Goal: Task Accomplishment & Management: Complete application form

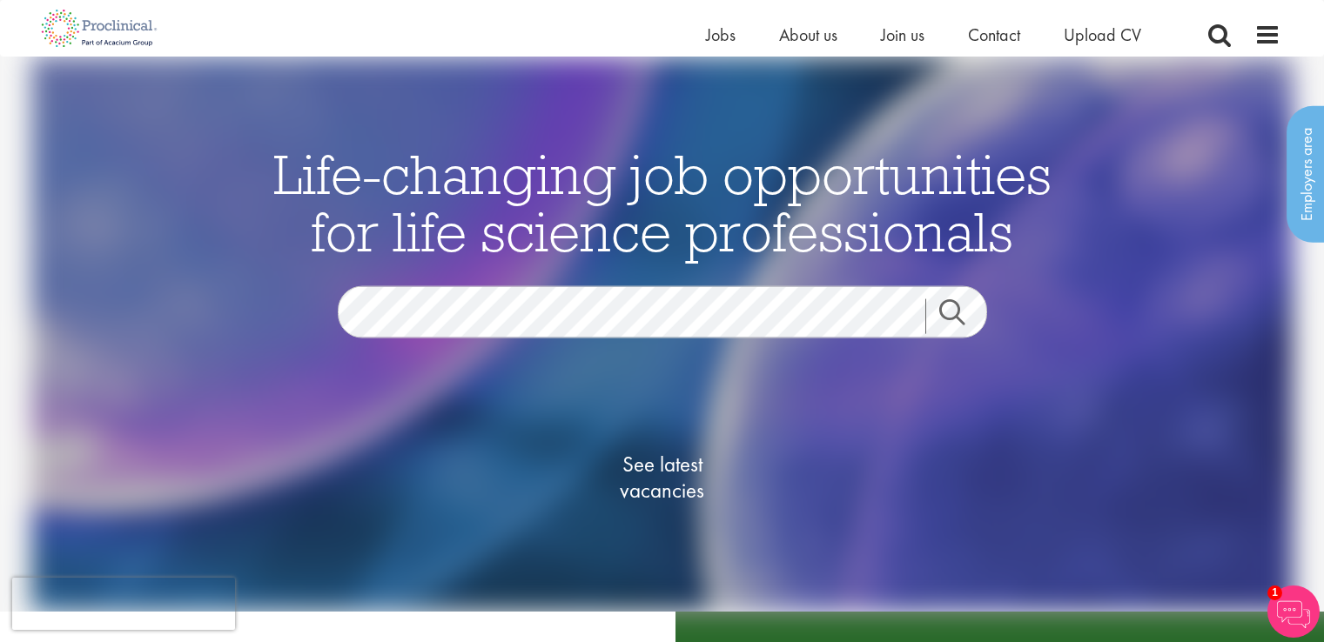
scroll to position [237, 0]
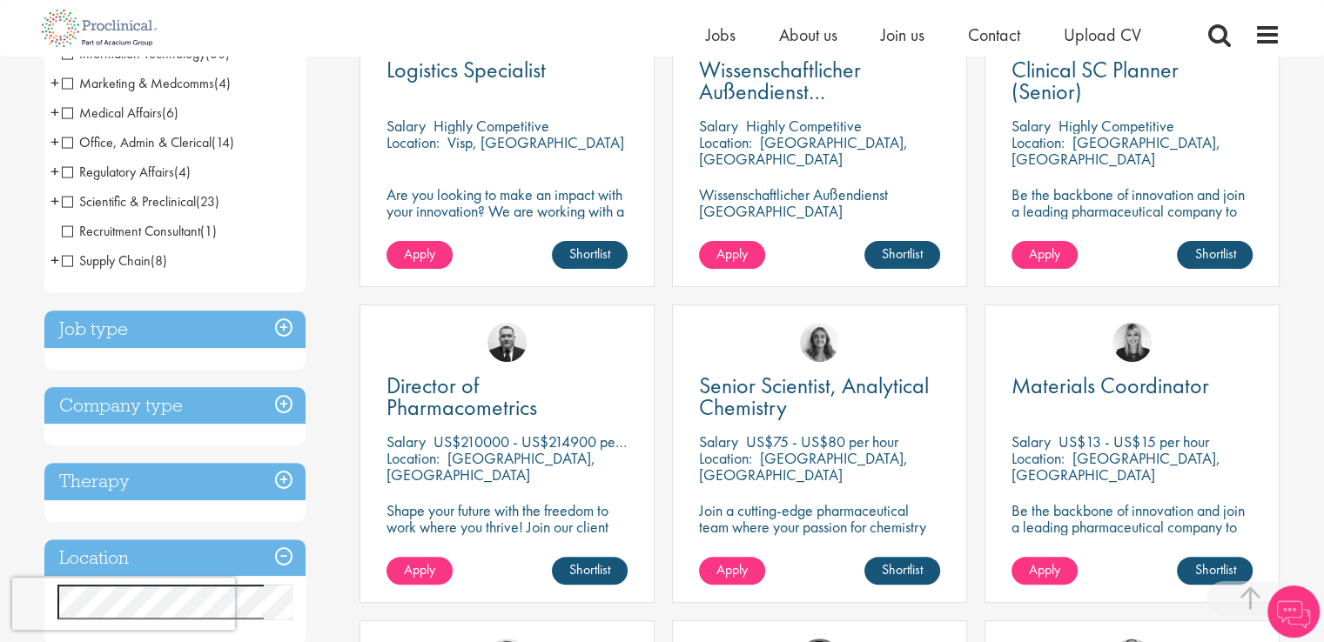
scroll to position [405, 0]
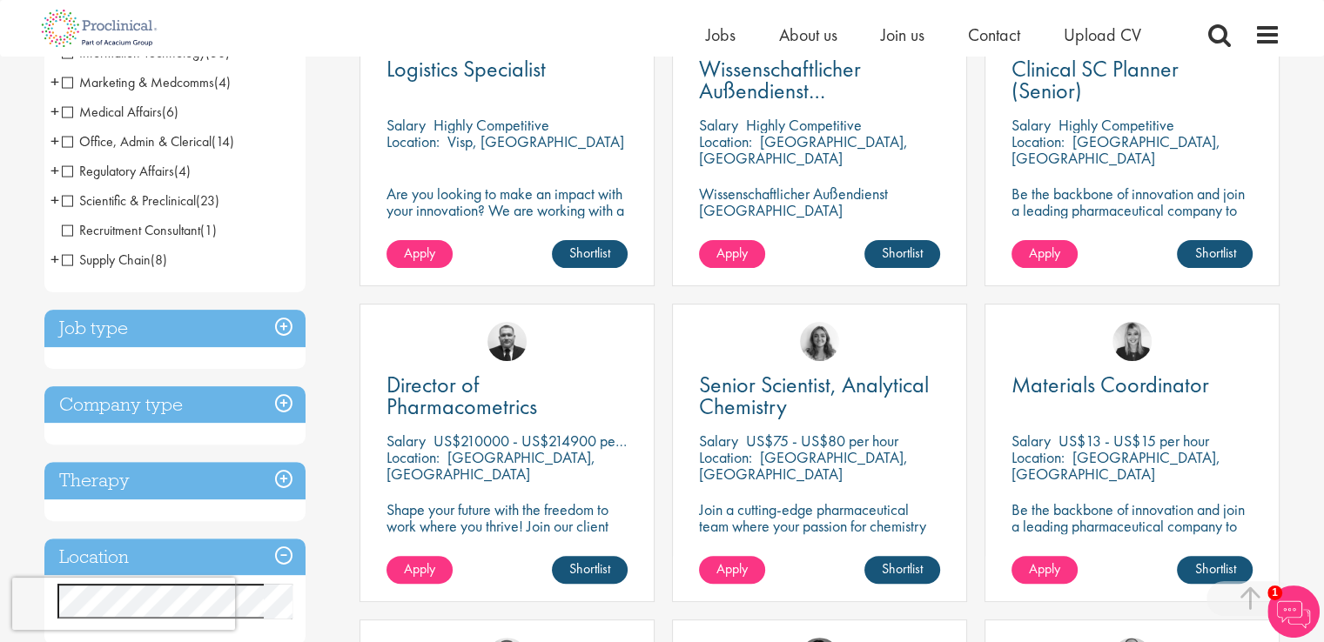
click at [285, 325] on h3 "Job type" at bounding box center [174, 328] width 261 height 37
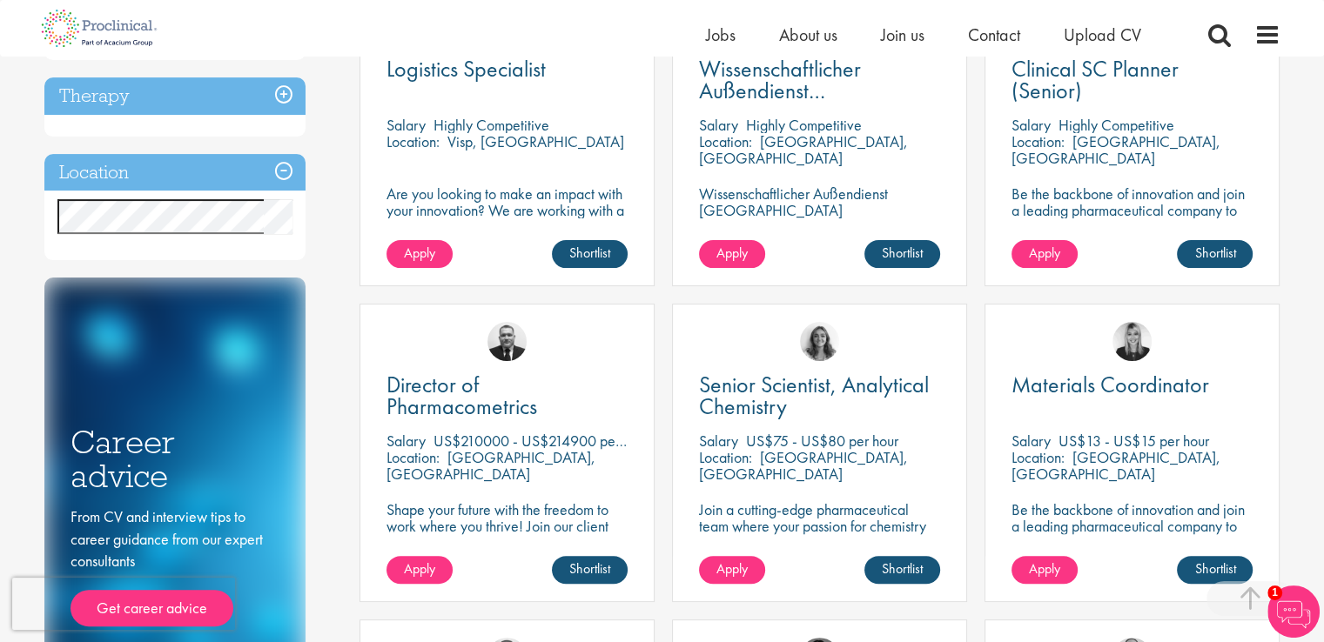
scroll to position [404, 0]
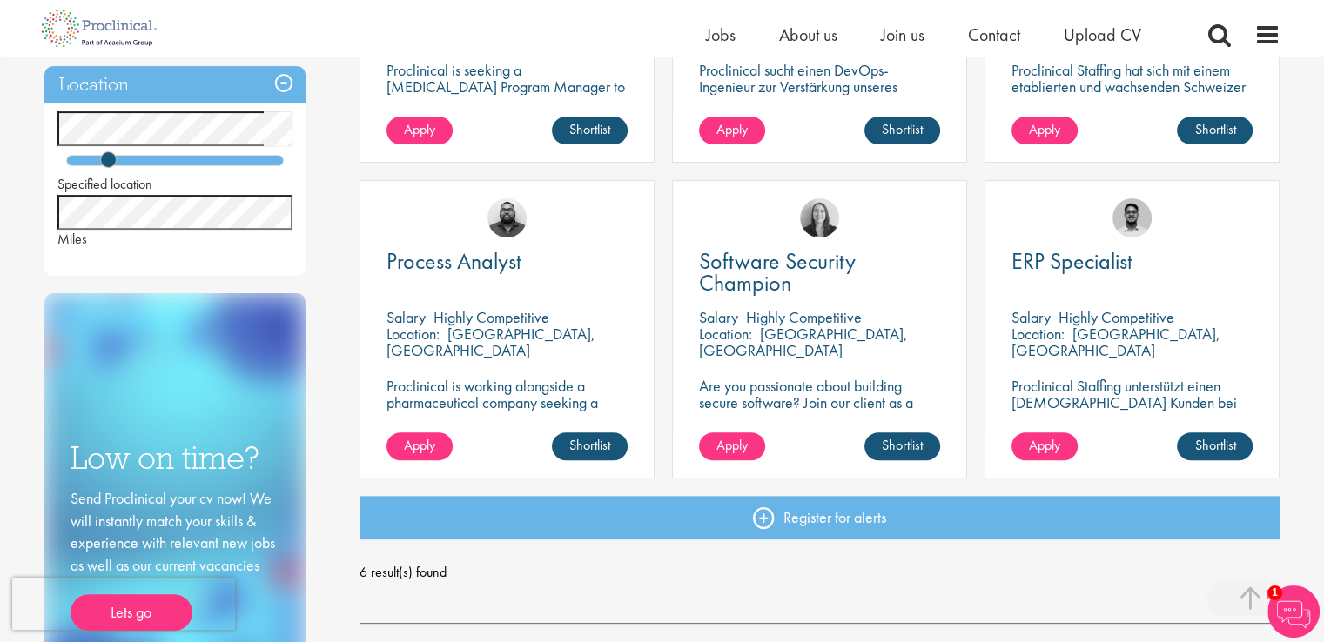
scroll to position [520, 0]
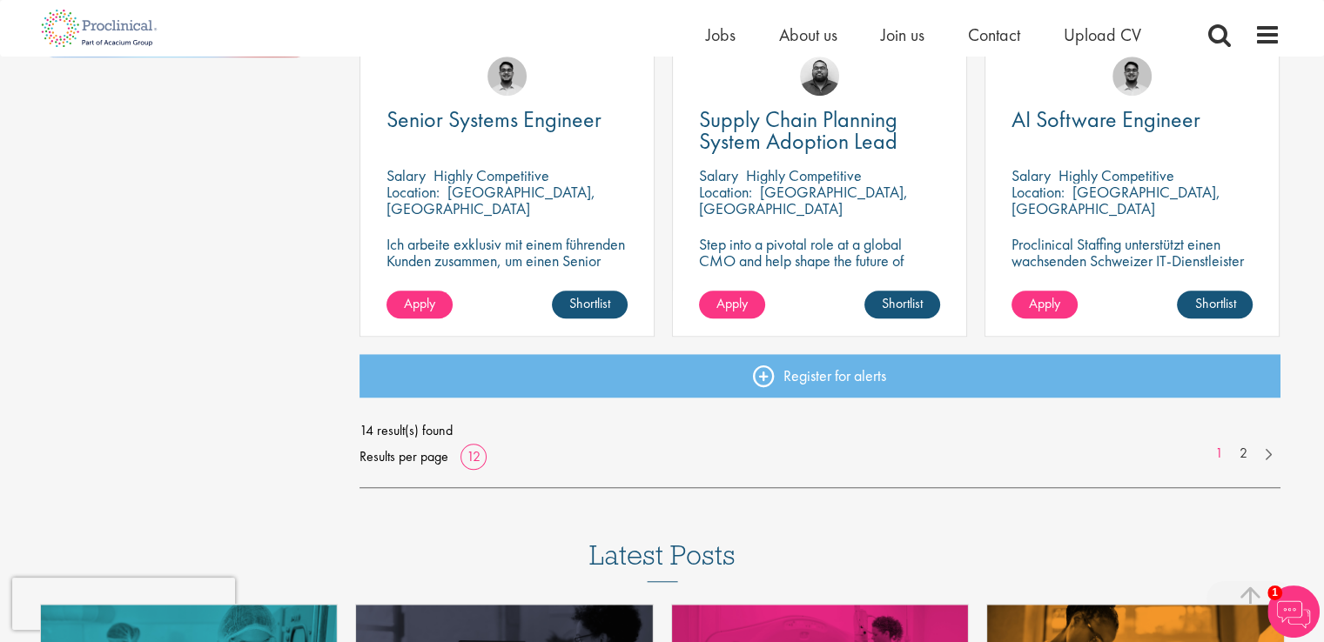
scroll to position [1302, 0]
click at [1244, 457] on link "2" at bounding box center [1242, 454] width 25 height 20
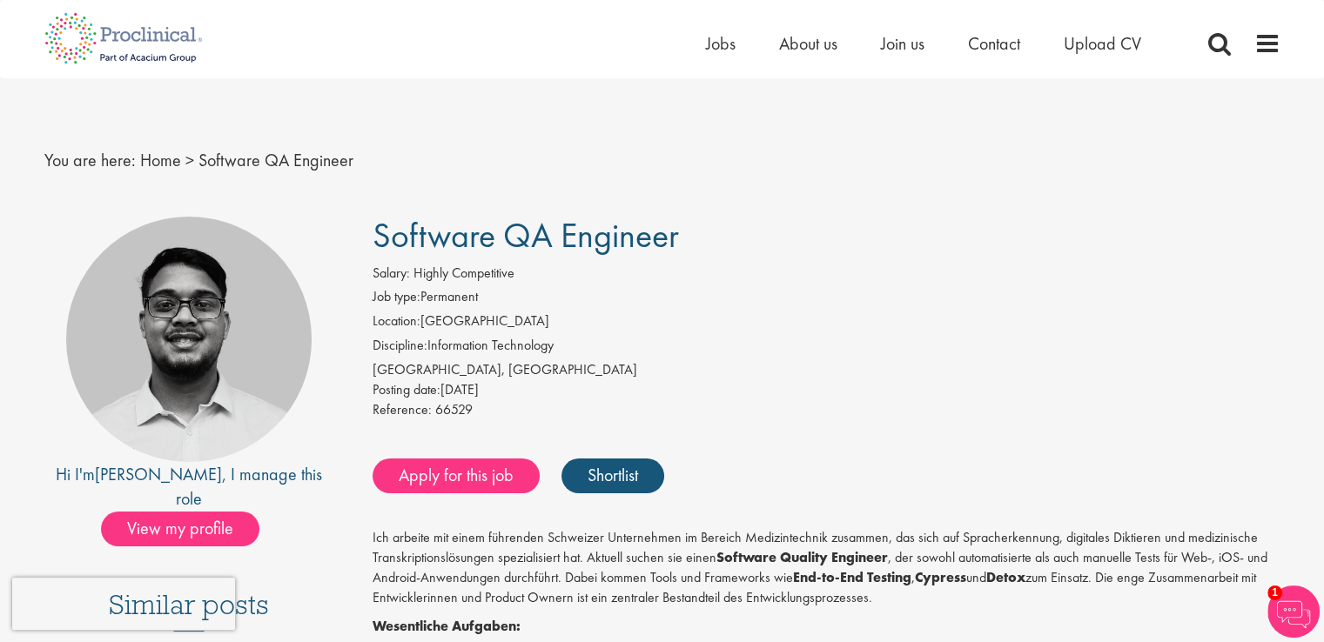
click at [1110, 223] on h1 "Software QA Engineer" at bounding box center [826, 236] width 908 height 38
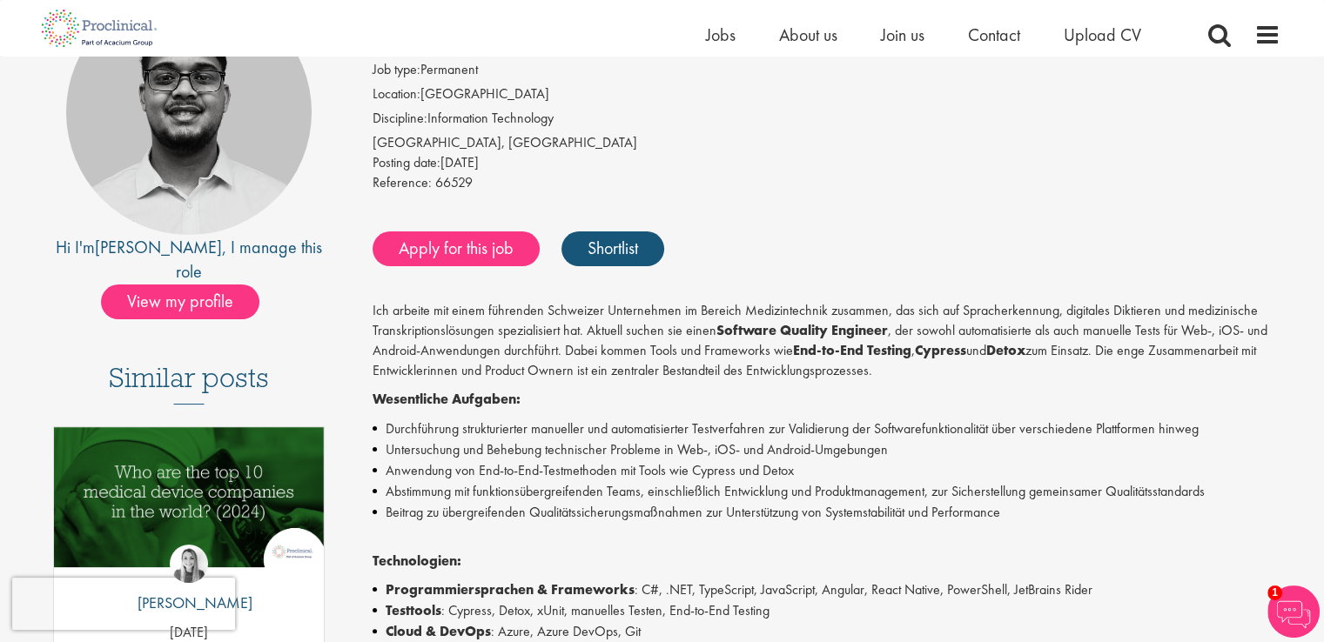
scroll to position [206, 0]
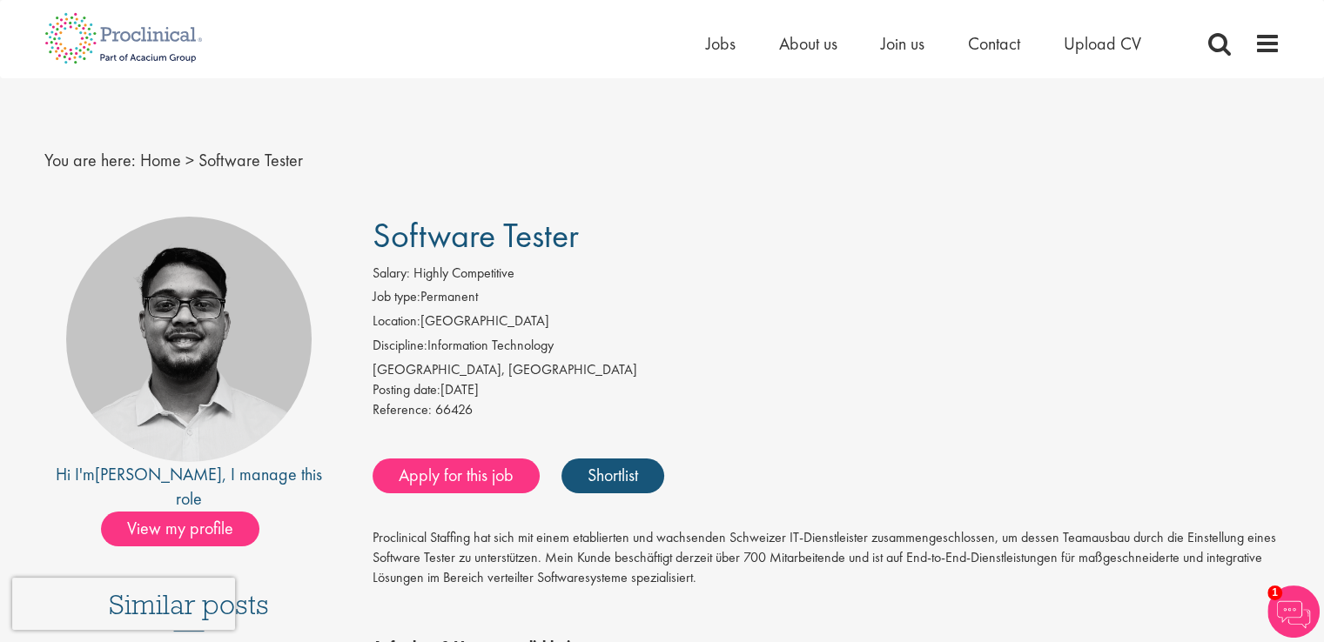
drag, startPoint x: 1301, startPoint y: 1, endPoint x: 1048, endPoint y: 155, distance: 296.4
click at [1048, 155] on nav "You are here: Home > Software Tester" at bounding box center [662, 160] width 1236 height 43
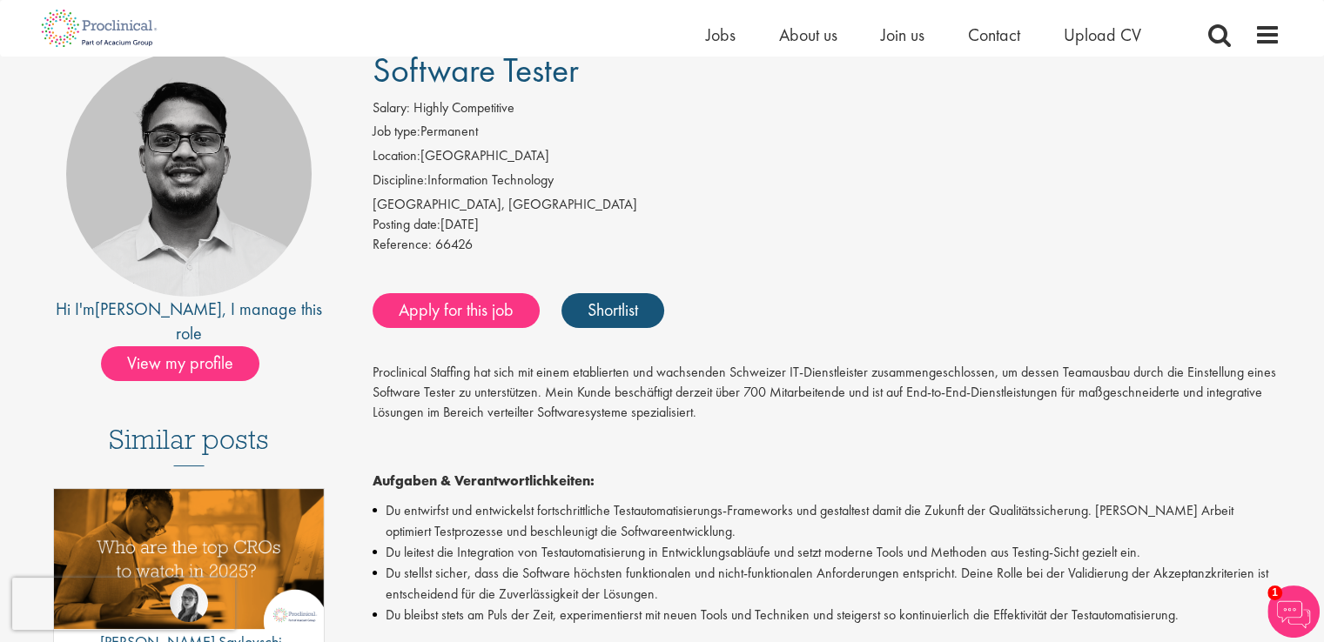
scroll to position [144, 0]
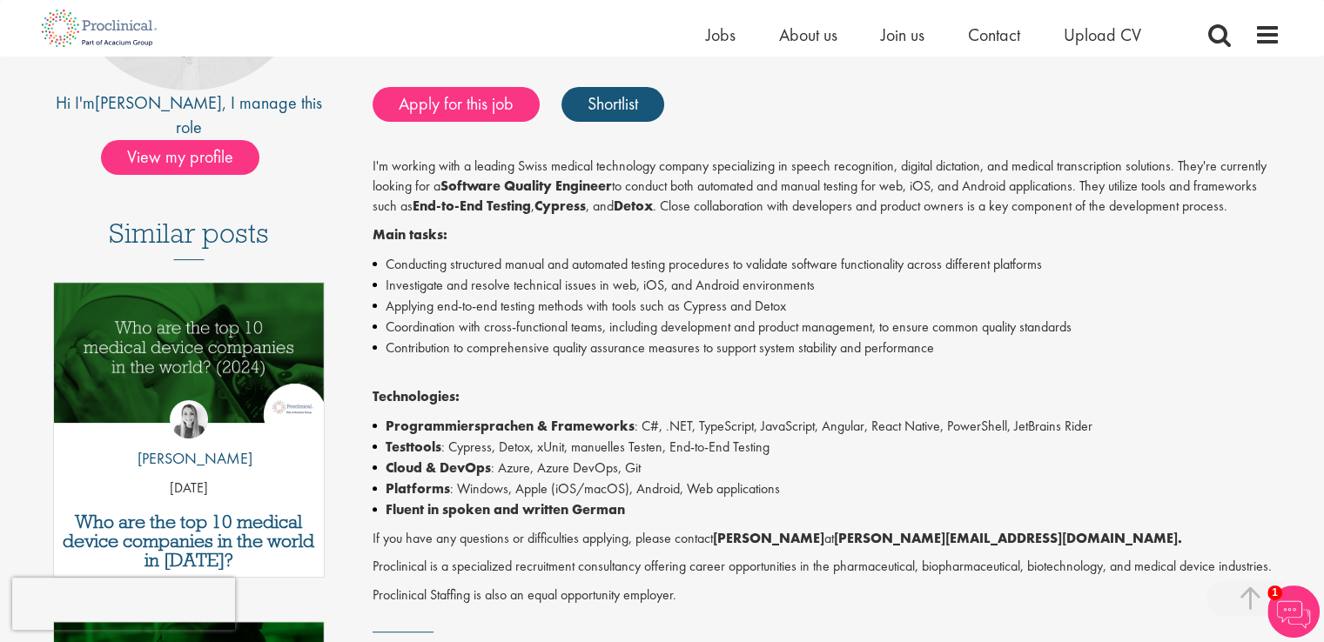
scroll to position [351, 0]
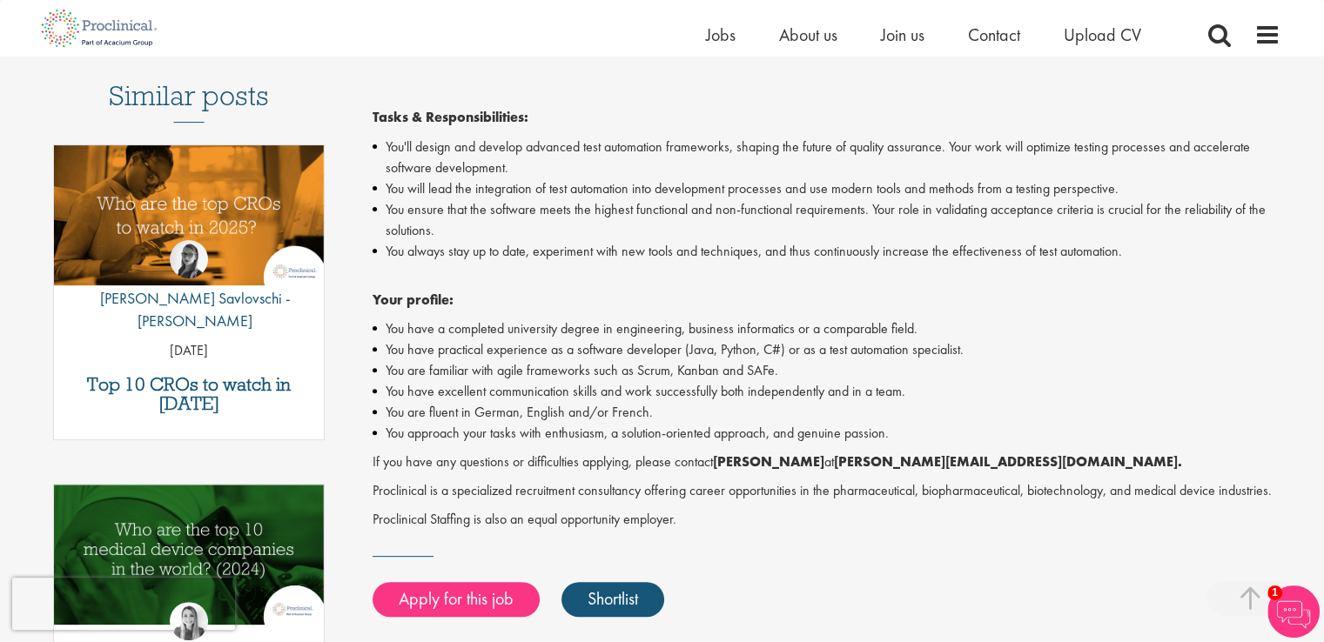
scroll to position [488, 0]
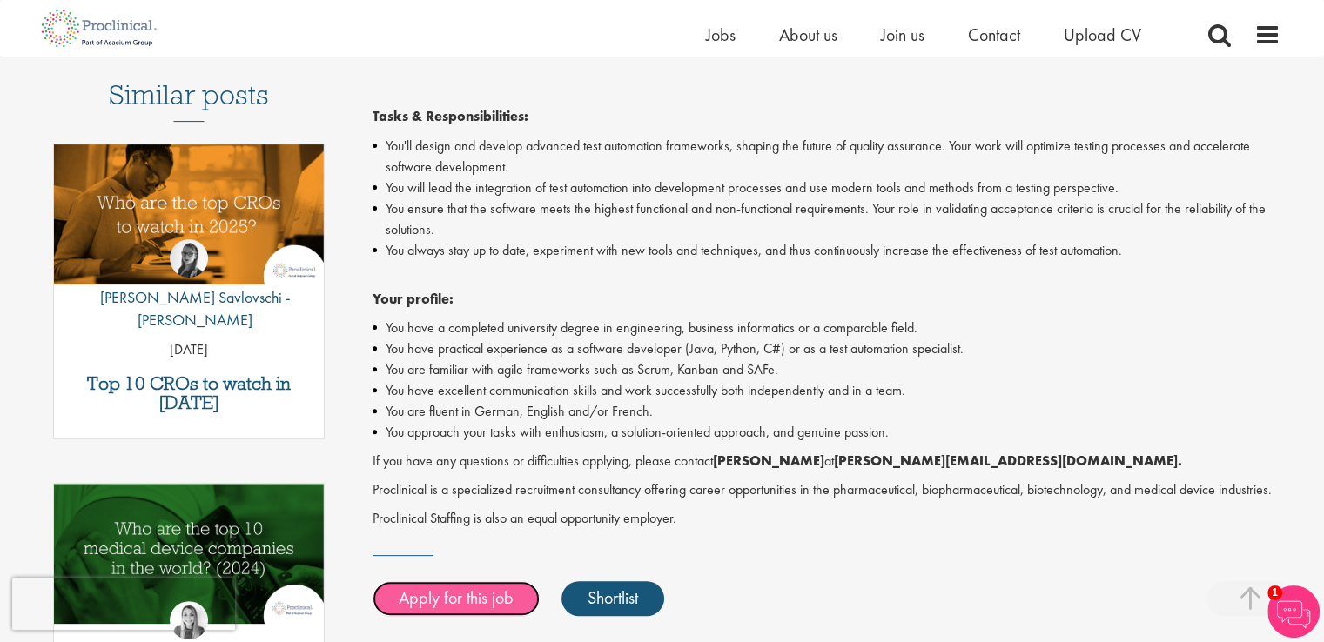
click at [459, 595] on link "Apply for this job" at bounding box center [455, 598] width 167 height 35
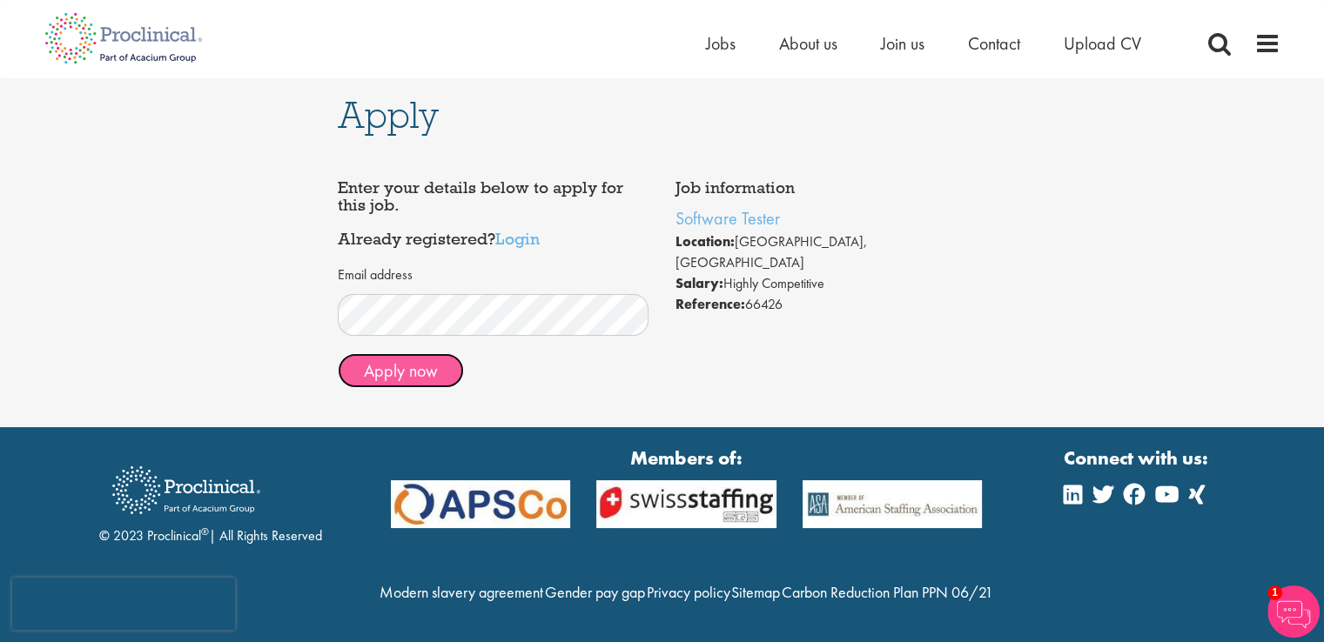
click at [417, 373] on button "Apply now" at bounding box center [401, 370] width 126 height 35
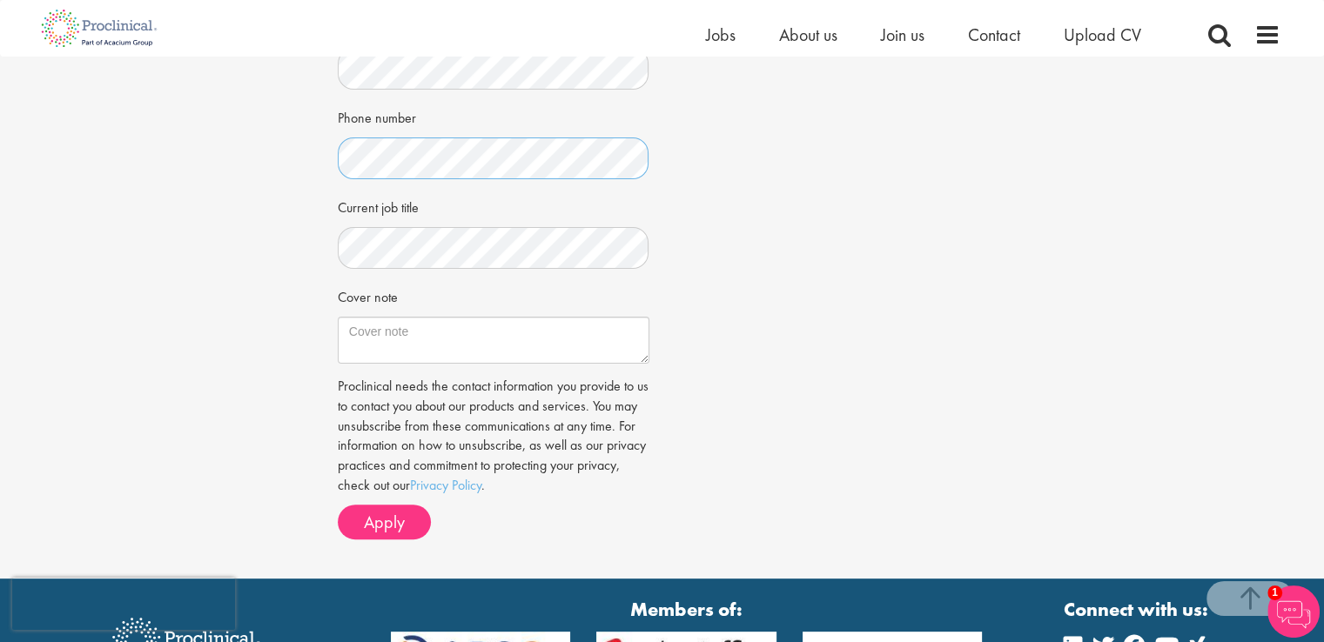
scroll to position [422, 0]
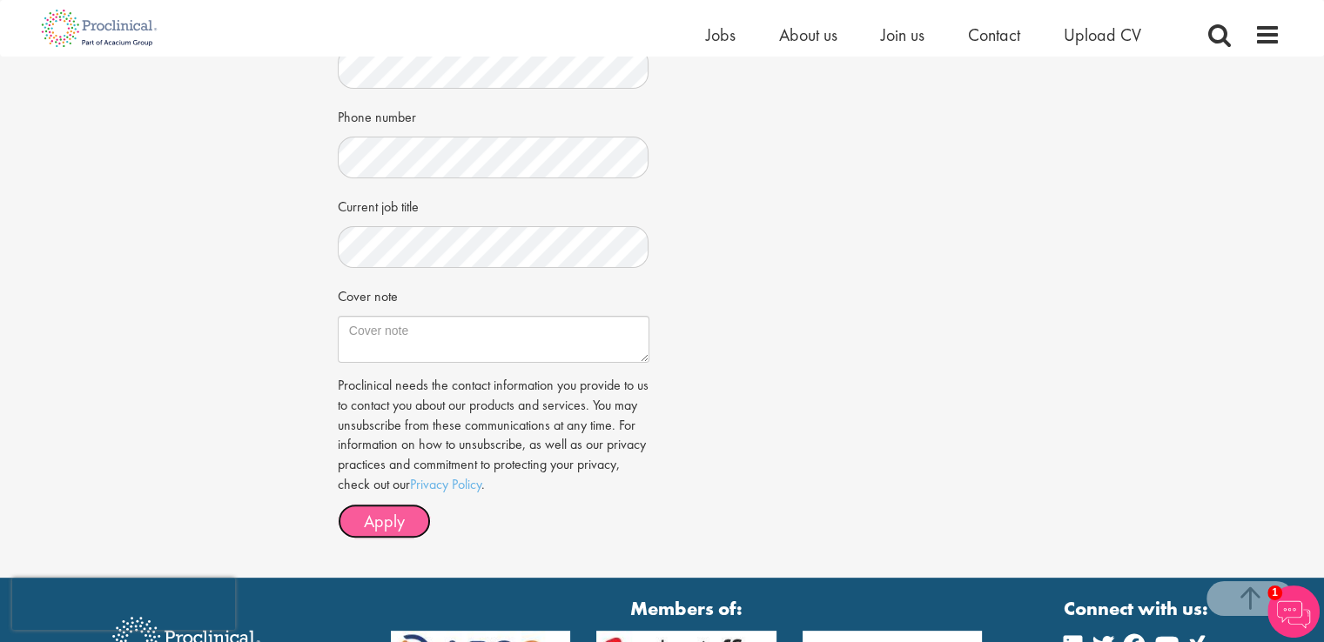
click at [401, 518] on span "Apply" at bounding box center [384, 521] width 41 height 23
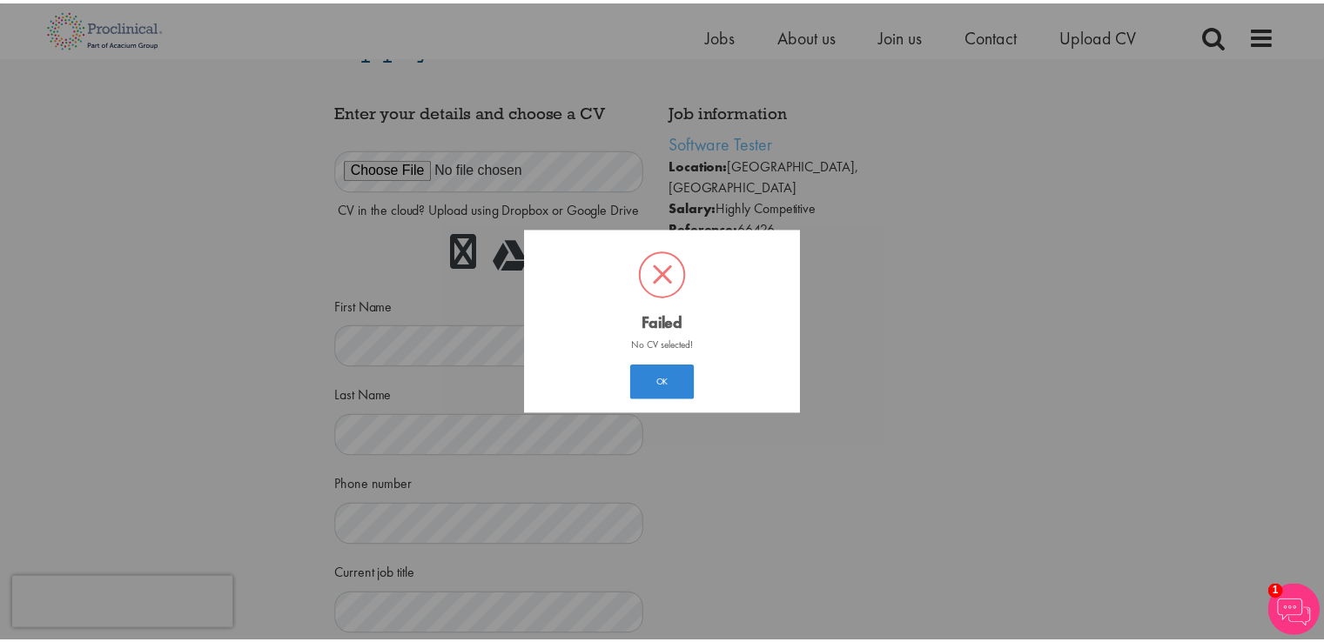
scroll to position [9, 0]
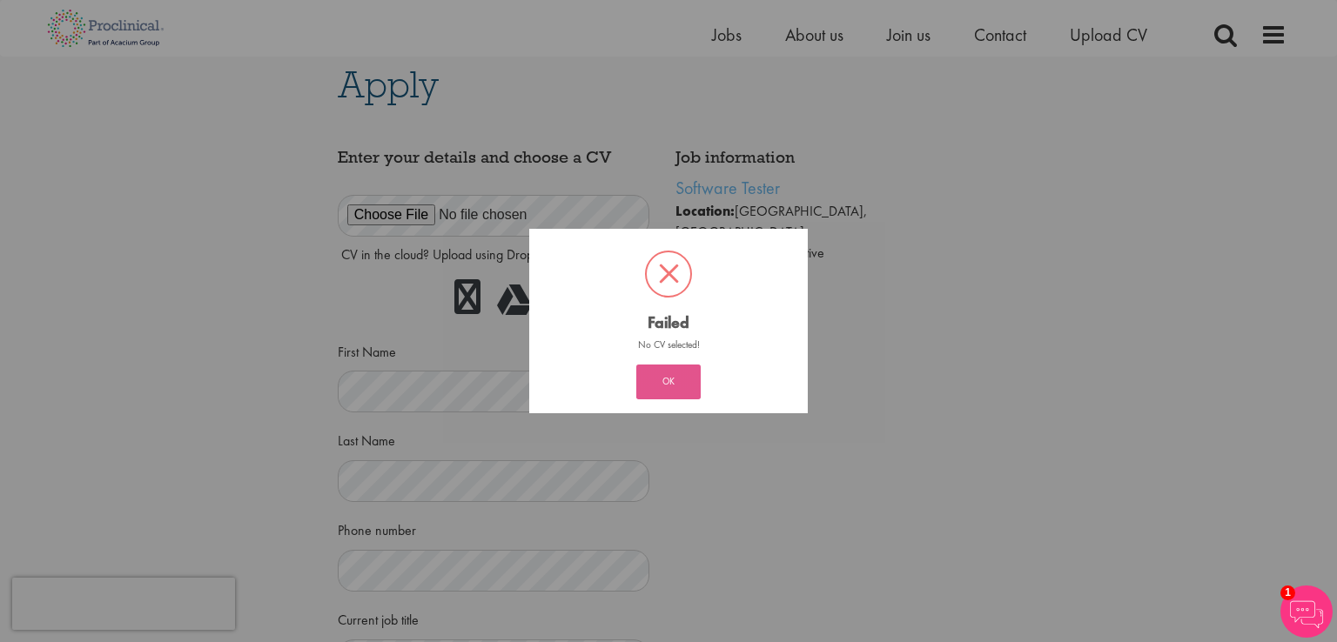
click at [647, 379] on button "OK" at bounding box center [668, 382] width 64 height 35
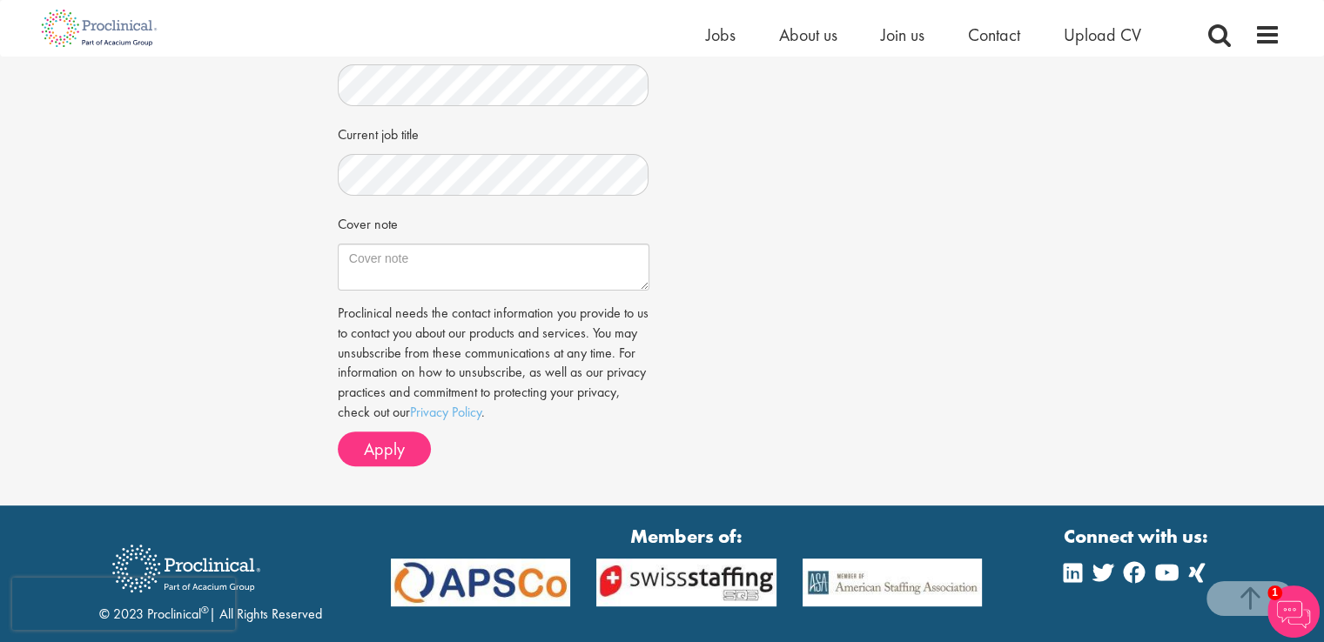
scroll to position [525, 0]
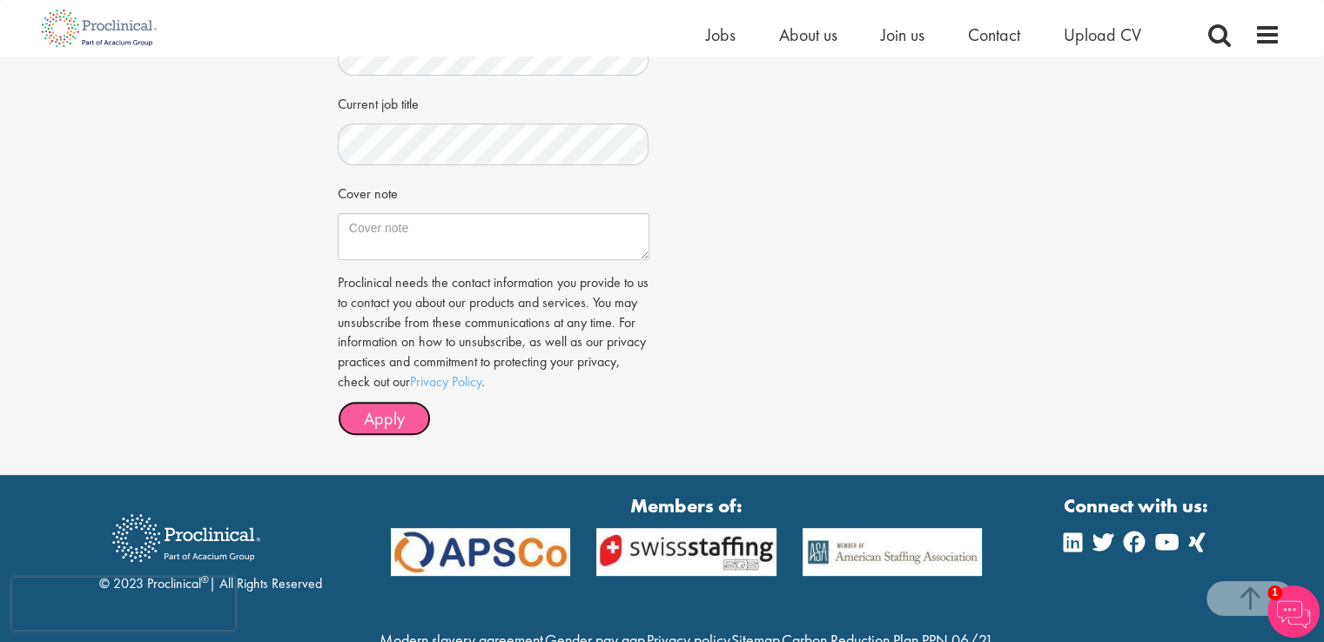
click at [406, 422] on button "Apply" at bounding box center [384, 418] width 93 height 35
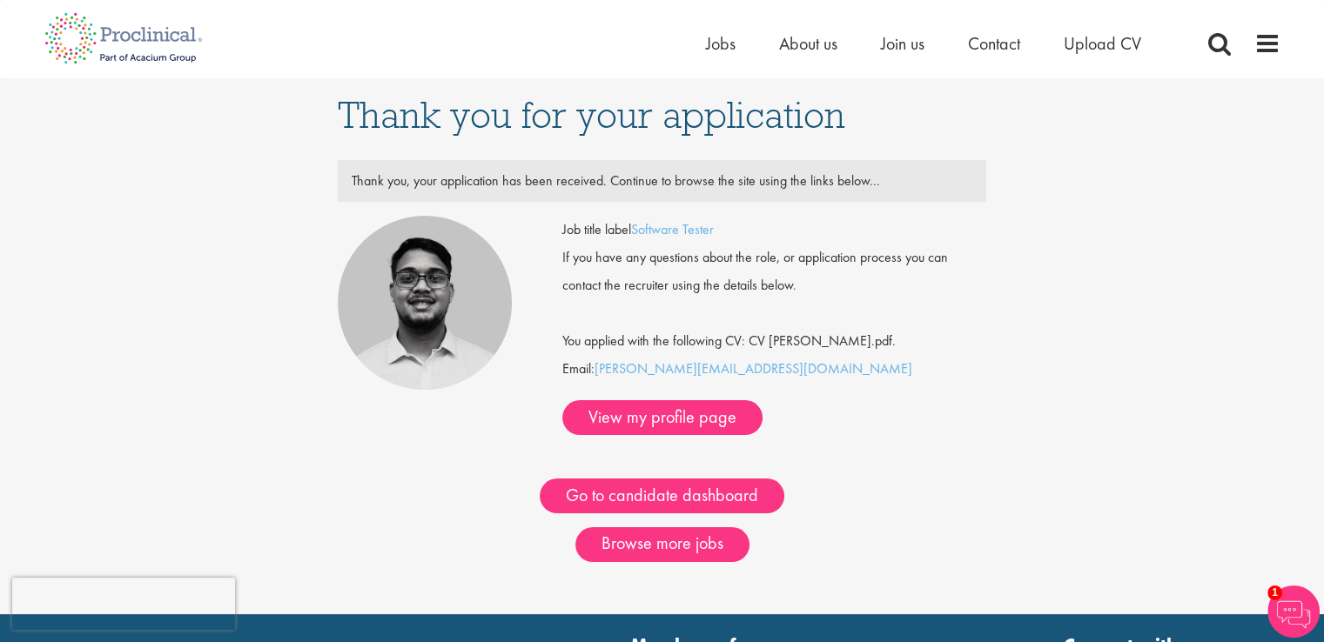
click at [1298, 598] on img at bounding box center [1293, 612] width 52 height 52
click at [1298, 613] on img at bounding box center [1293, 612] width 52 height 52
click at [922, 527] on div "Browse more jobs" at bounding box center [662, 544] width 649 height 35
click at [1289, 616] on img at bounding box center [1293, 612] width 52 height 52
